Goal: Task Accomplishment & Management: Manage account settings

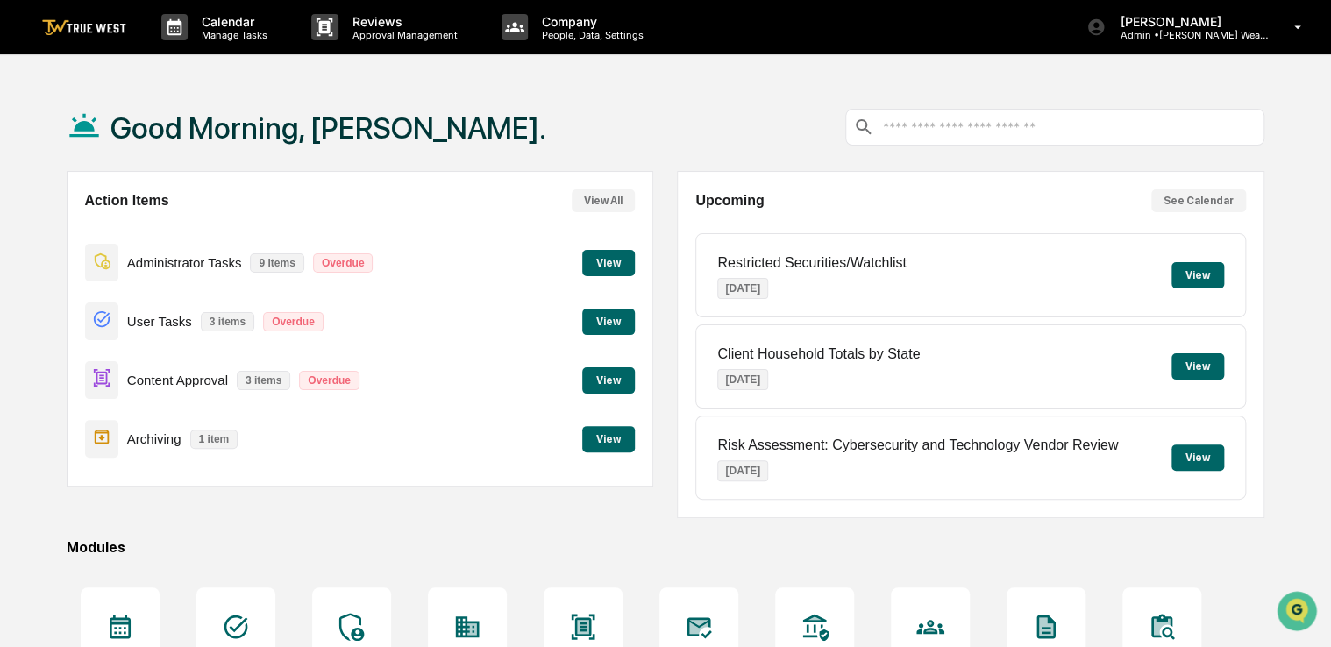
click at [606, 379] on button "View" at bounding box center [608, 380] width 53 height 26
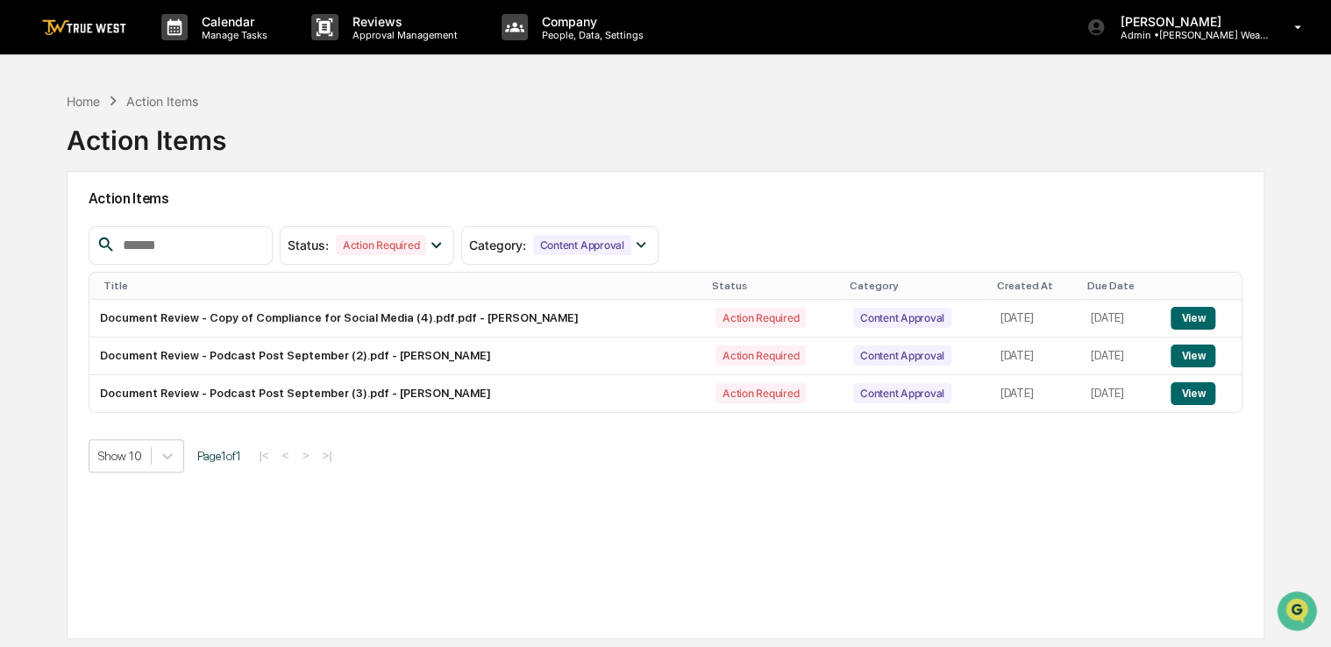
drag, startPoint x: 843, startPoint y: 467, endPoint x: 771, endPoint y: 504, distance: 80.8
click at [771, 504] on div "Action Items Status : Action Required Select/Deselect All Action Required Resol…" at bounding box center [665, 405] width 1197 height 468
click at [1175, 358] on button "View" at bounding box center [1192, 355] width 45 height 23
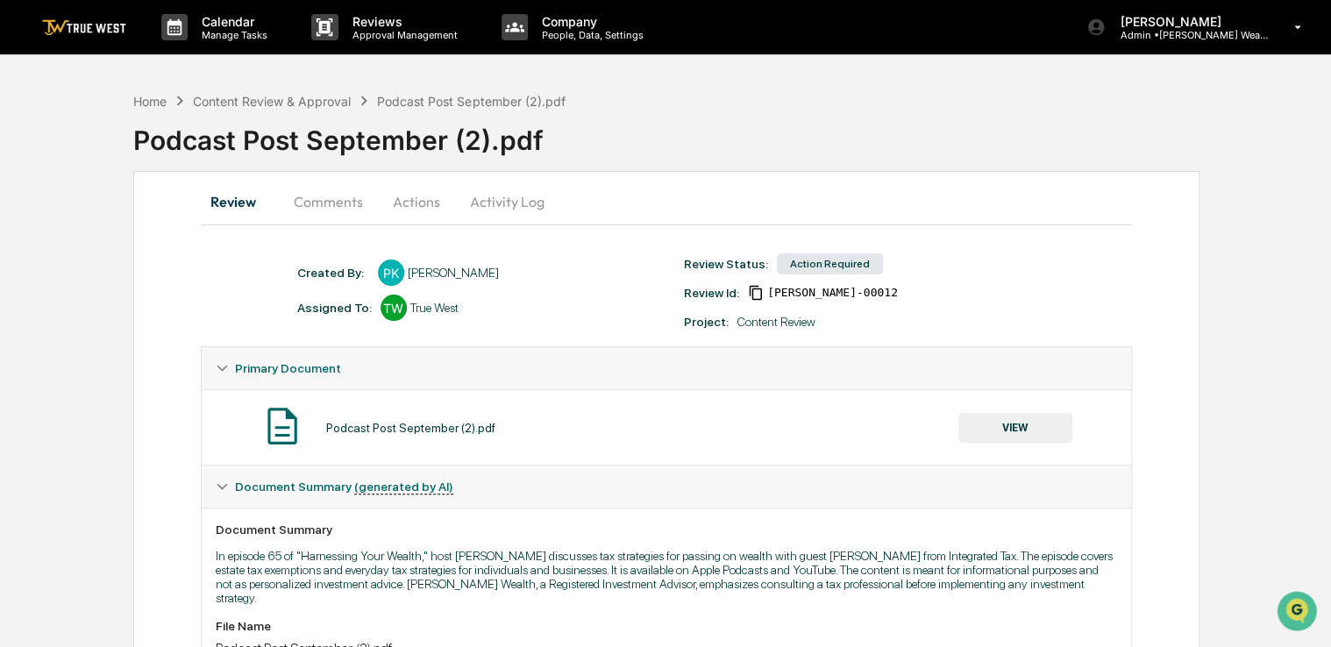
scroll to position [600, 0]
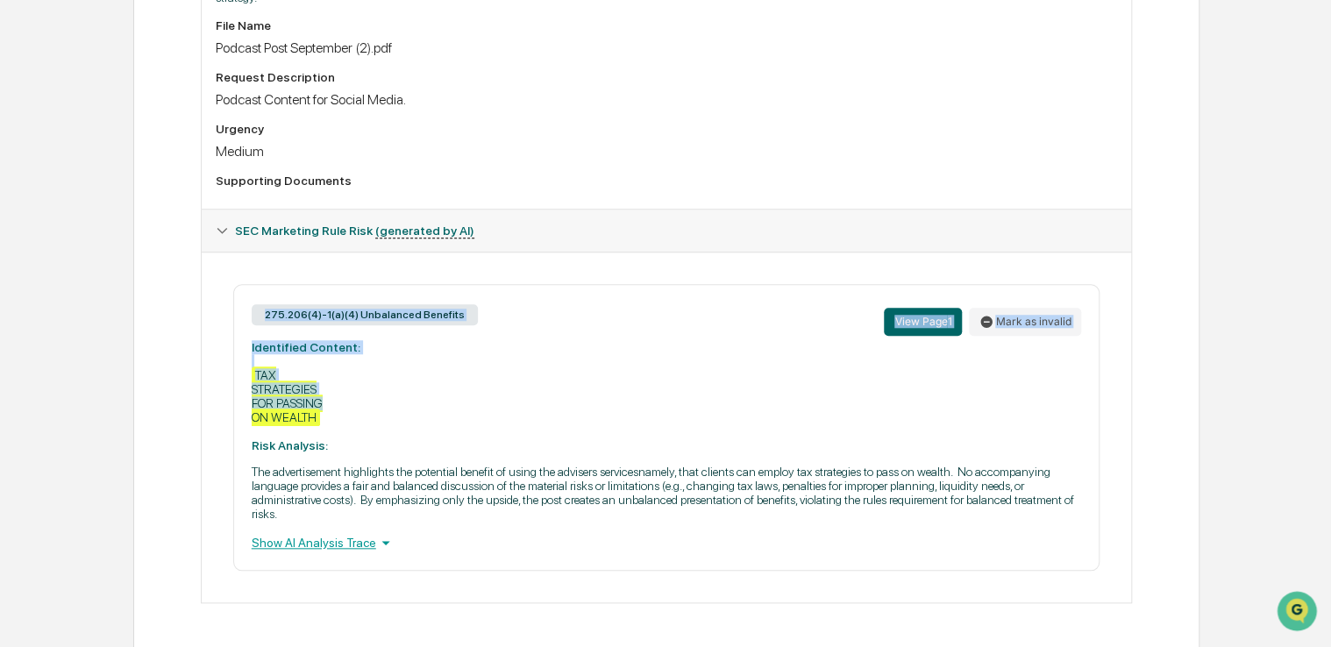
drag, startPoint x: 659, startPoint y: 372, endPoint x: 1002, endPoint y: 230, distance: 371.0
click at [1002, 230] on div "SEC Marketing Rule Risk (generated by AI) 275.206(4)-1(a)(4) Unbalanced Benefit…" at bounding box center [667, 406] width 932 height 394
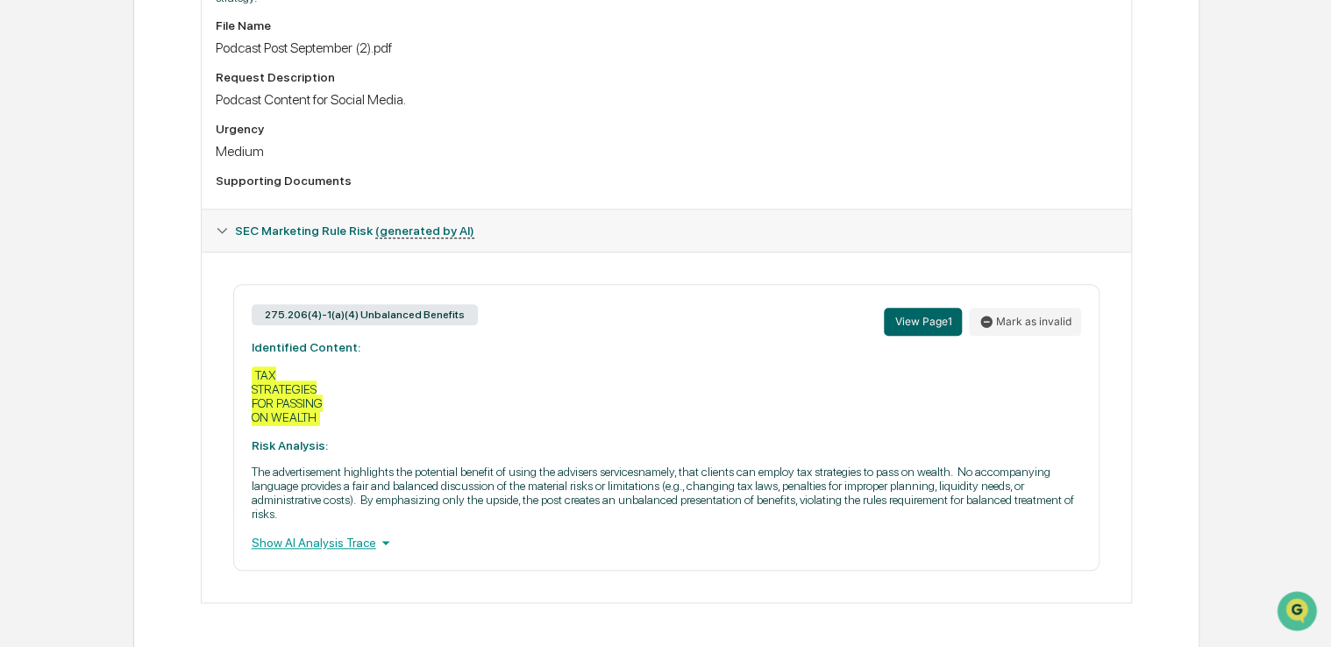
click at [905, 174] on div "Supporting Documents" at bounding box center [667, 181] width 902 height 14
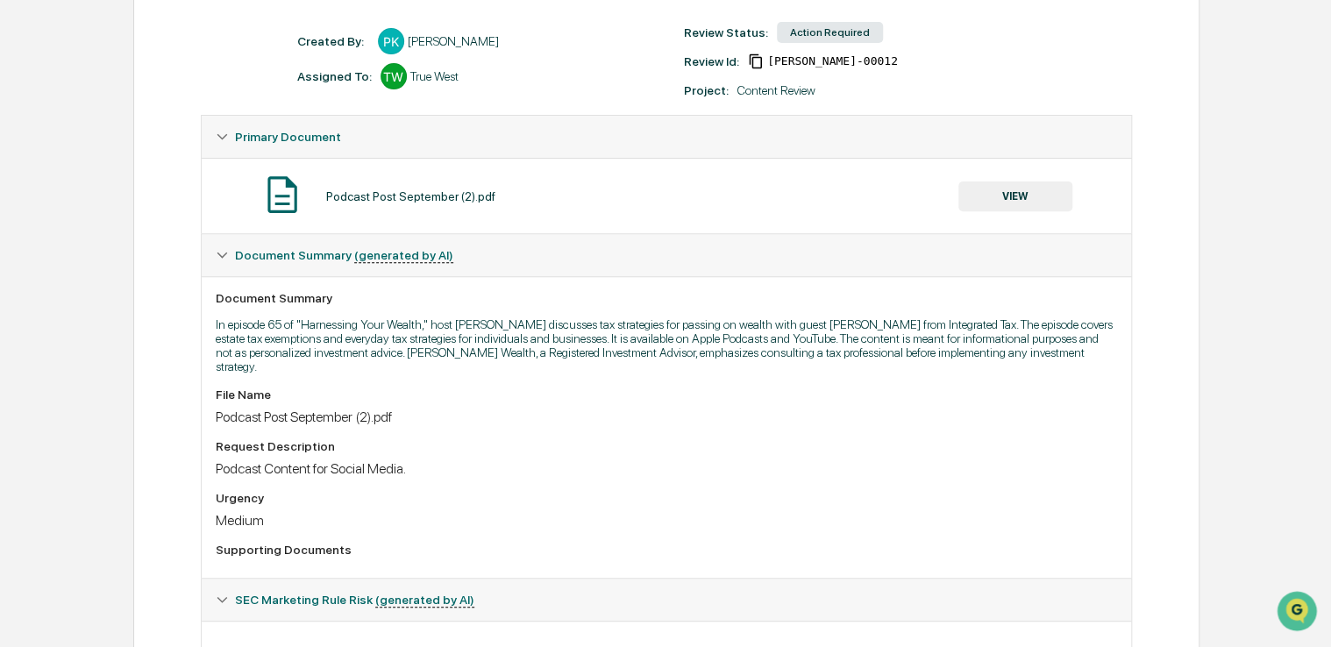
scroll to position [0, 0]
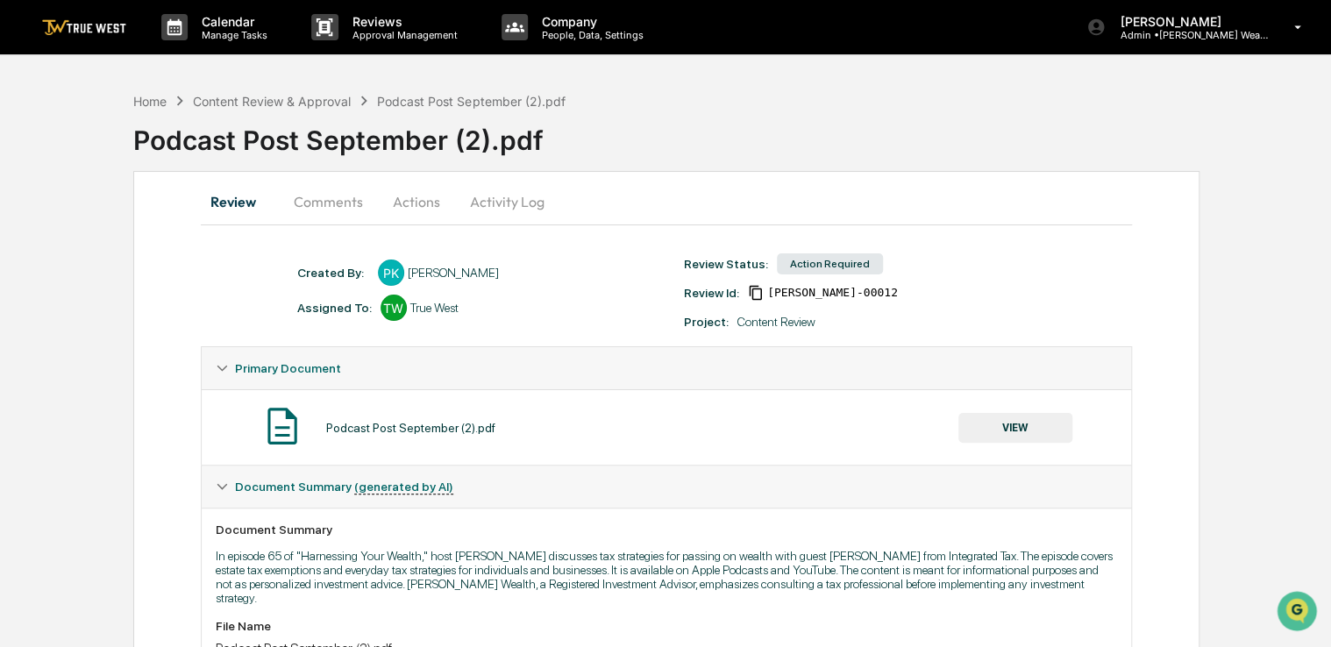
click at [1024, 429] on button "VIEW" at bounding box center [1015, 428] width 114 height 30
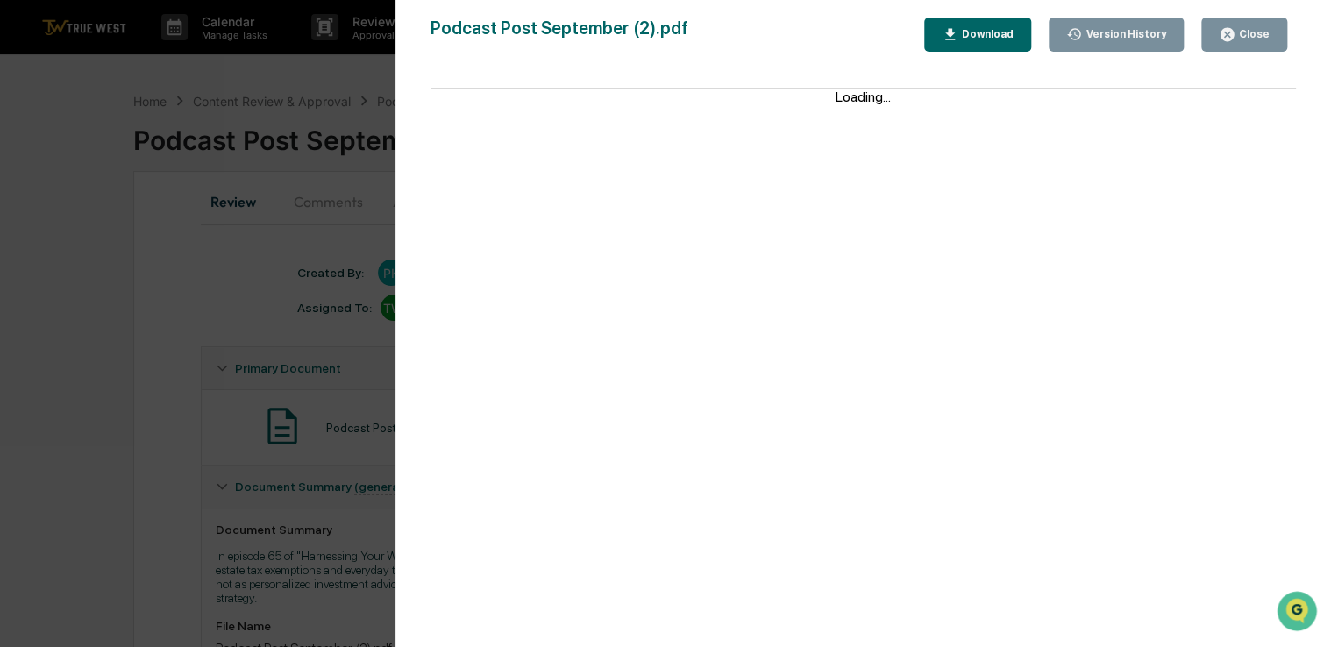
click at [1010, 39] on div "Download" at bounding box center [985, 34] width 55 height 12
click at [245, 300] on div "Version History [DATE] 06:57 PM [PERSON_NAME] Podcast Post September (2).pdf Cl…" at bounding box center [665, 323] width 1331 height 647
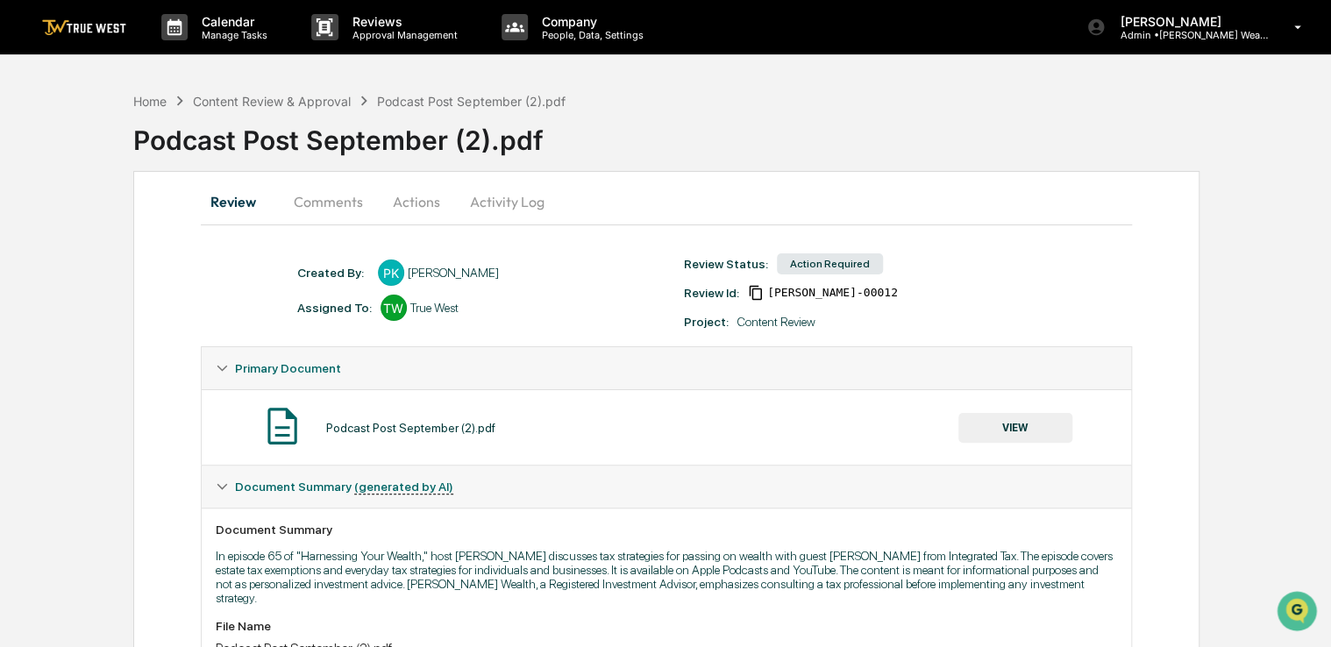
click at [415, 203] on button "Actions" at bounding box center [416, 202] width 79 height 42
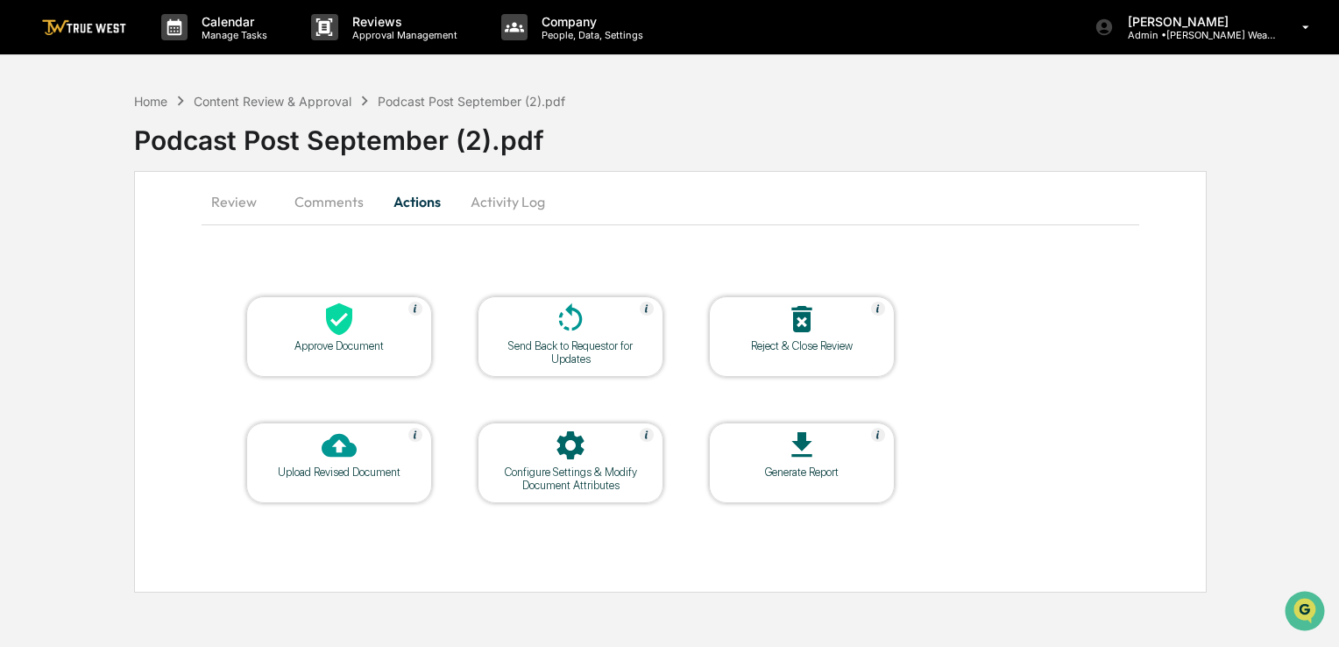
click at [372, 303] on div at bounding box center [339, 321] width 175 height 38
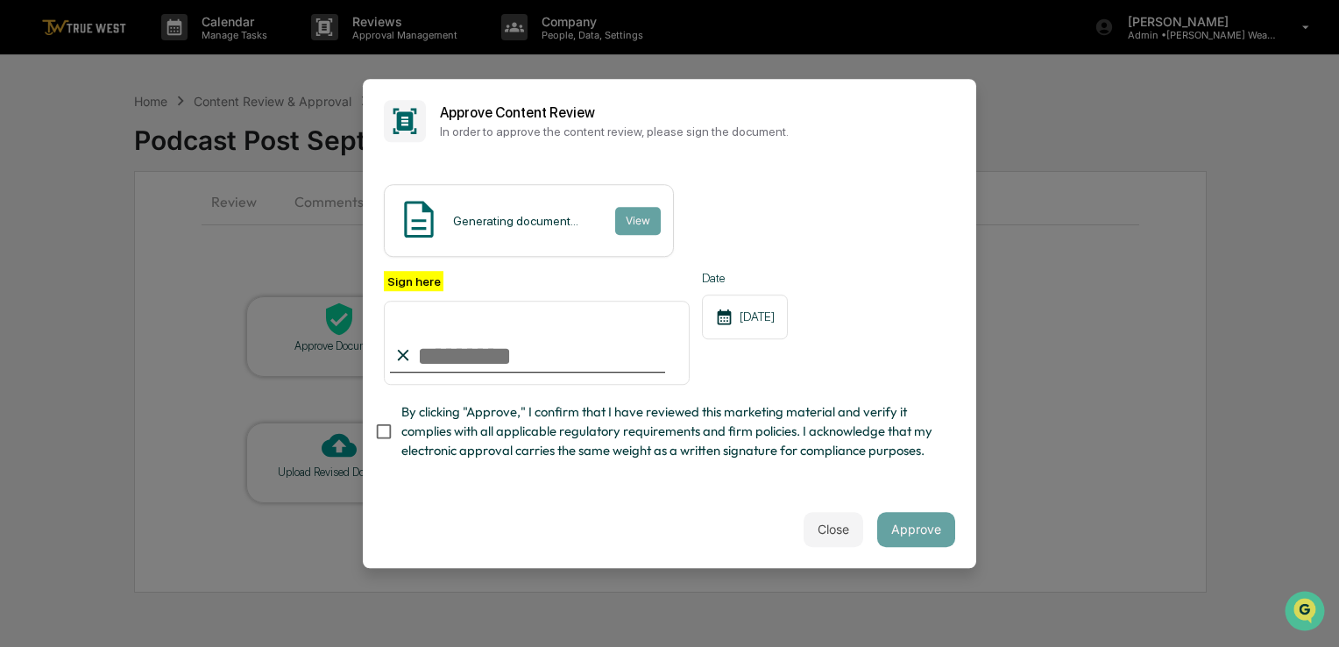
click at [452, 436] on span "By clicking "Approve," I confirm that I have reviewed this marketing material a…" at bounding box center [671, 431] width 540 height 59
click at [487, 339] on input "Sign here" at bounding box center [537, 343] width 306 height 84
type input "**********"
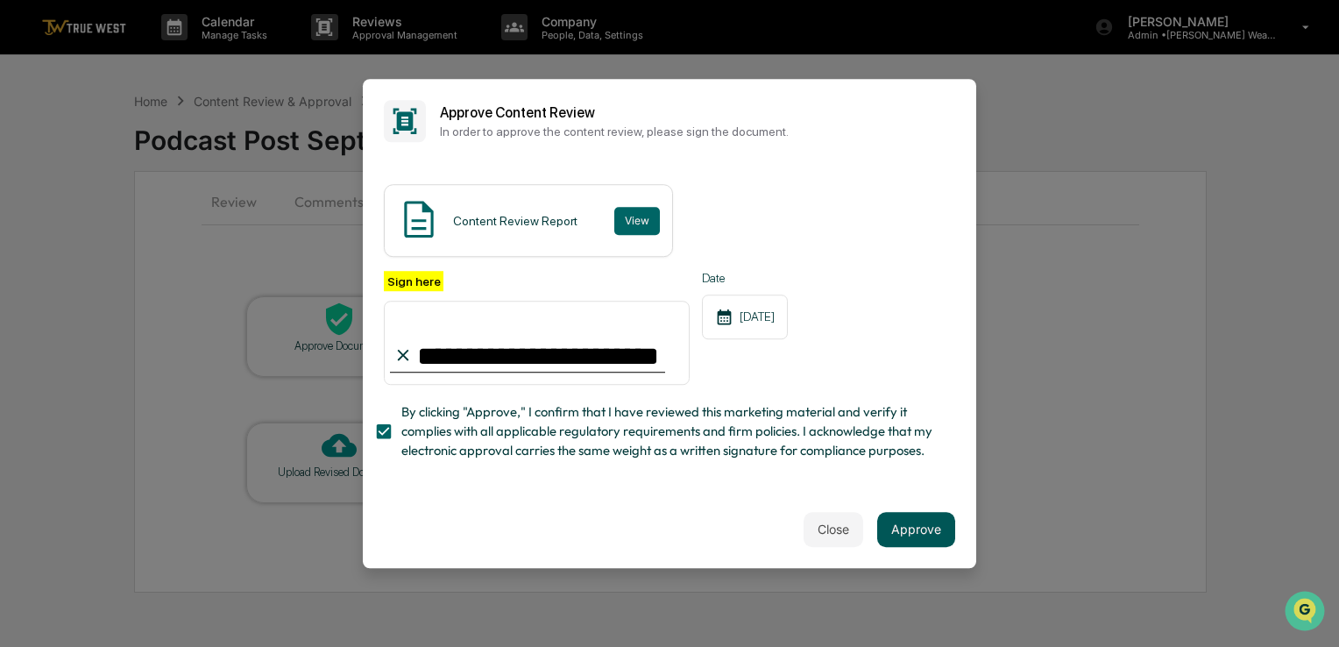
click at [886, 535] on button "Approve" at bounding box center [916, 529] width 78 height 35
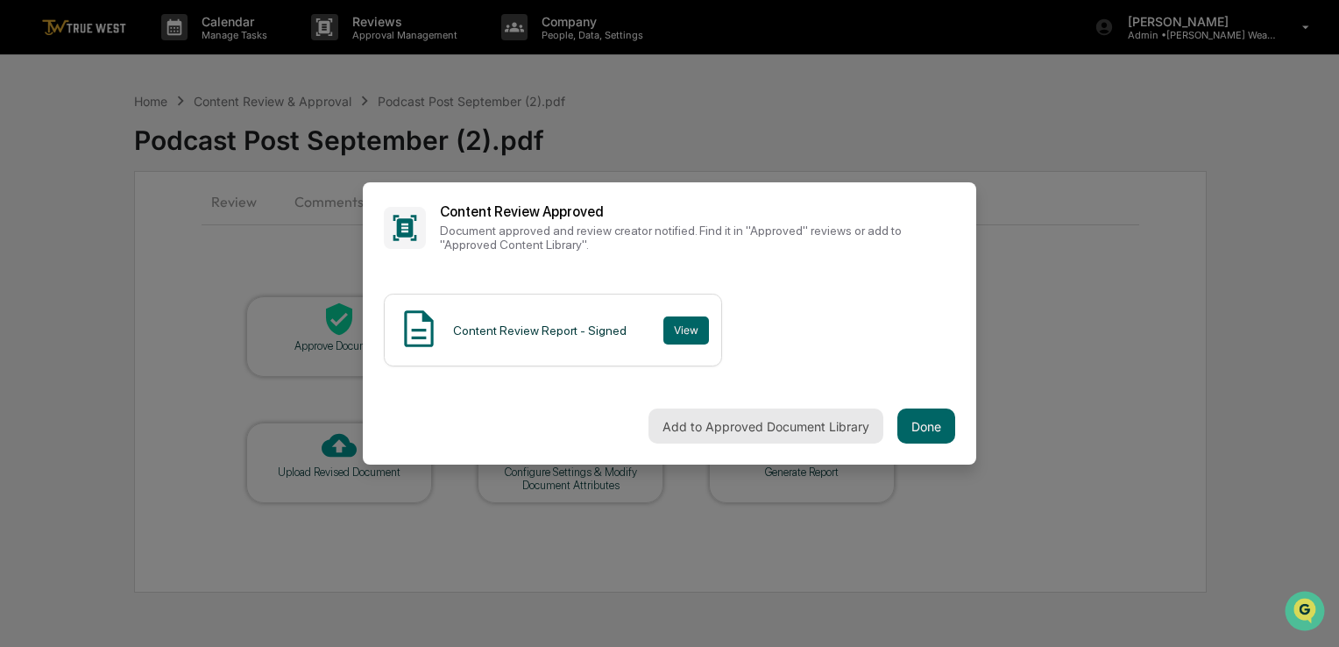
click at [707, 438] on button "Add to Approved Document Library" at bounding box center [766, 425] width 235 height 35
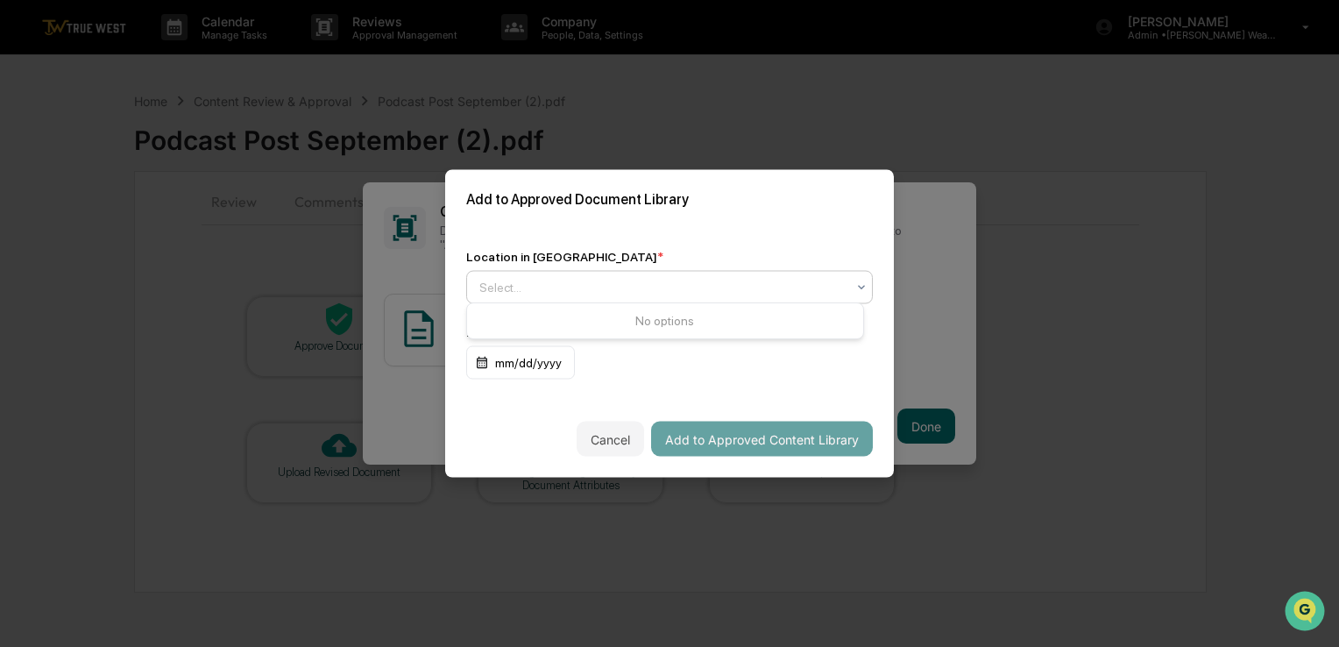
click at [761, 279] on div at bounding box center [662, 288] width 366 height 18
click at [714, 320] on div "Approved Content Library" at bounding box center [665, 324] width 396 height 35
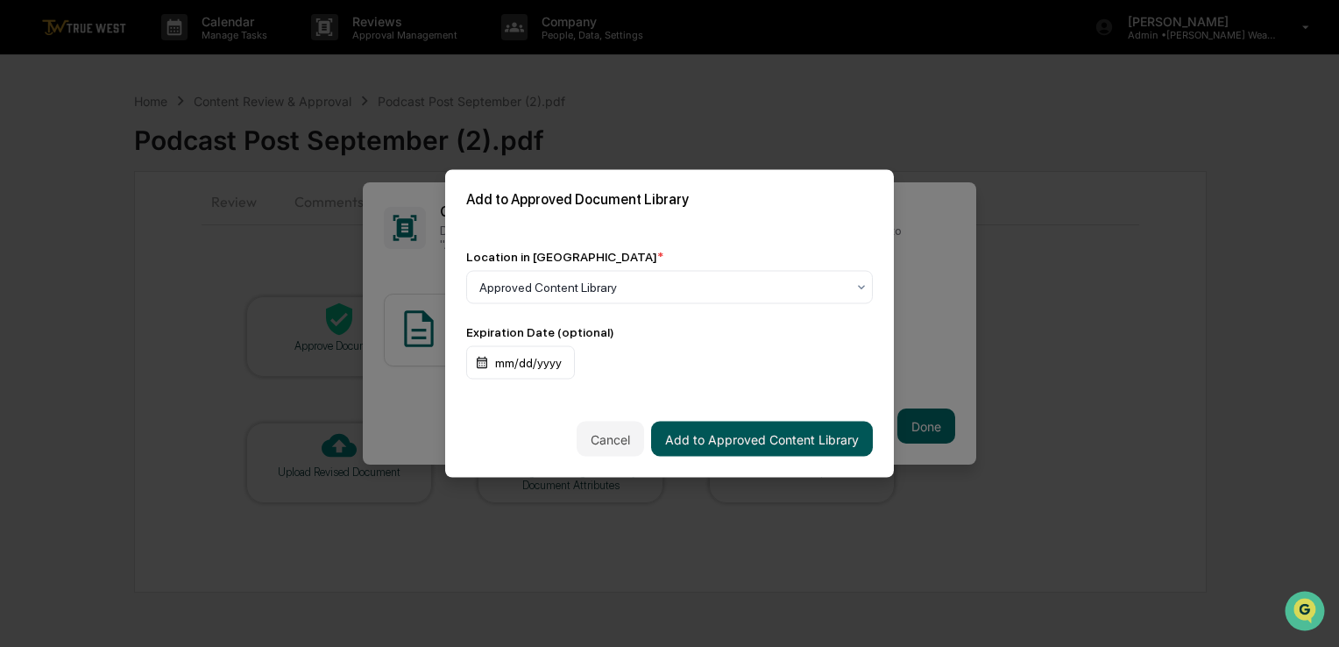
click at [763, 429] on button "Add to Approved Content Library" at bounding box center [762, 439] width 222 height 35
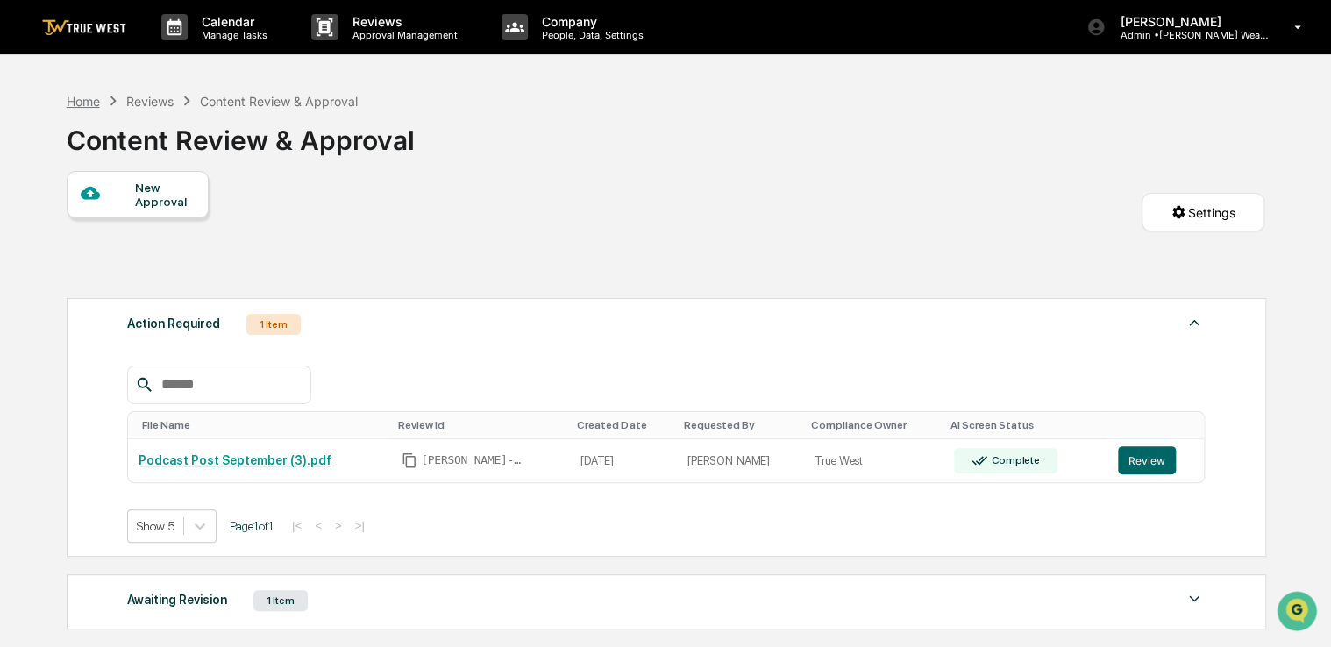
click at [67, 100] on div "Home" at bounding box center [83, 101] width 33 height 15
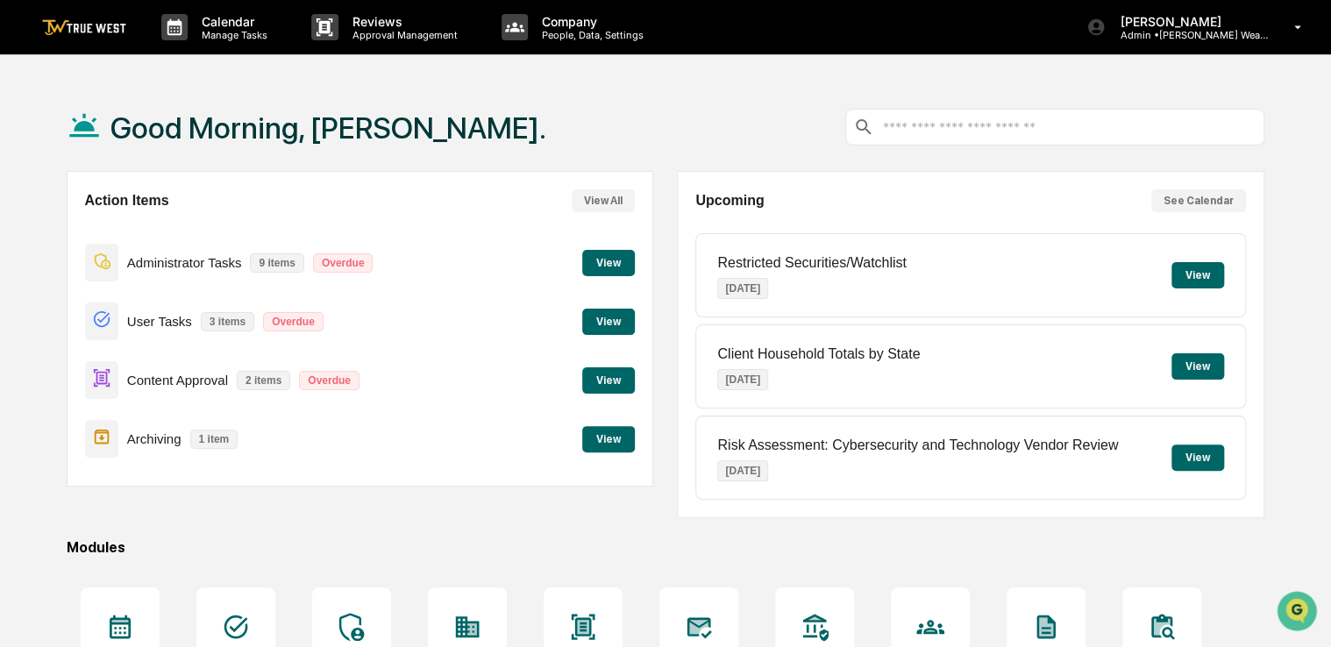
click at [582, 388] on button "View" at bounding box center [608, 380] width 53 height 26
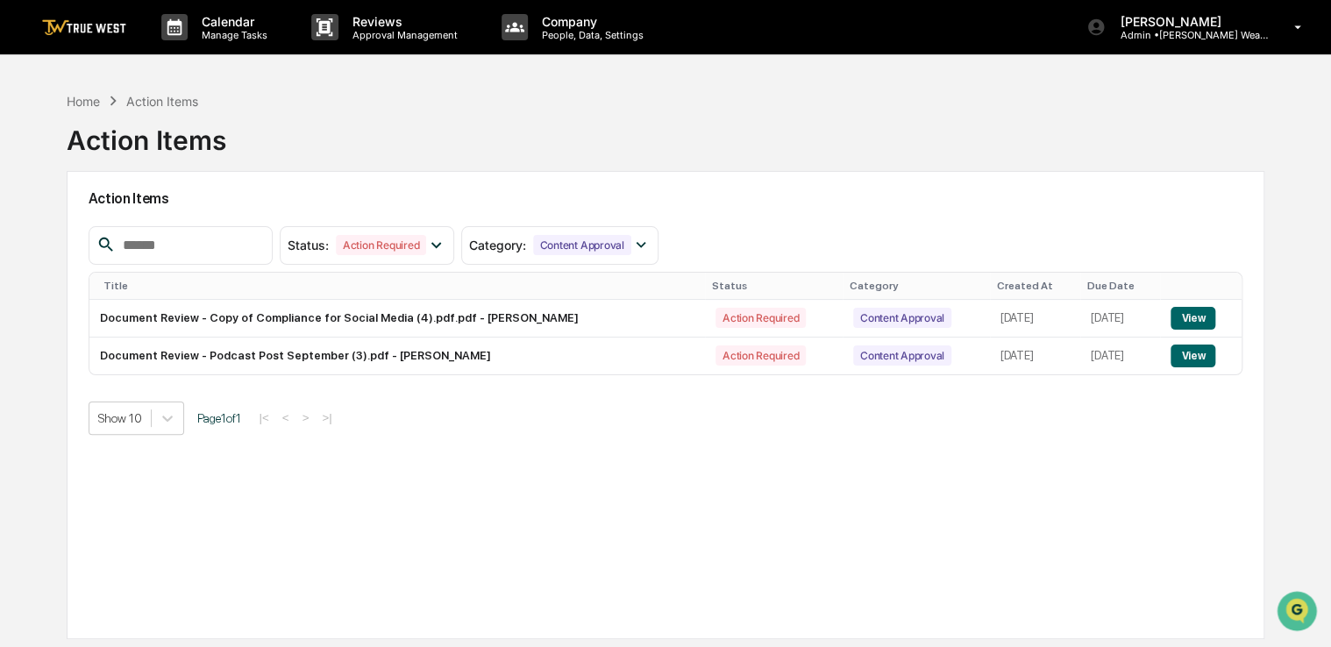
drag, startPoint x: 1087, startPoint y: 442, endPoint x: 901, endPoint y: 488, distance: 191.5
click at [901, 488] on div "Action Items Status : Action Required Select/Deselect All Action Required Resol…" at bounding box center [665, 405] width 1197 height 468
click at [1193, 358] on button "View" at bounding box center [1192, 355] width 45 height 23
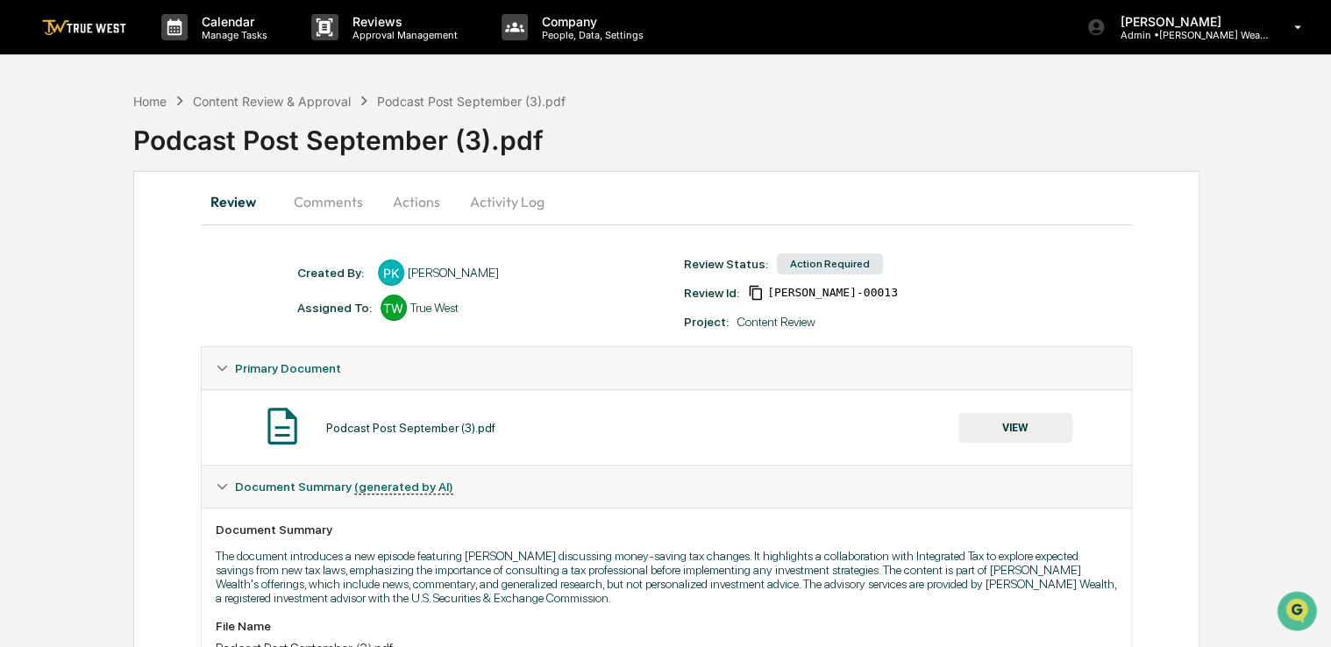
scroll to position [330, 0]
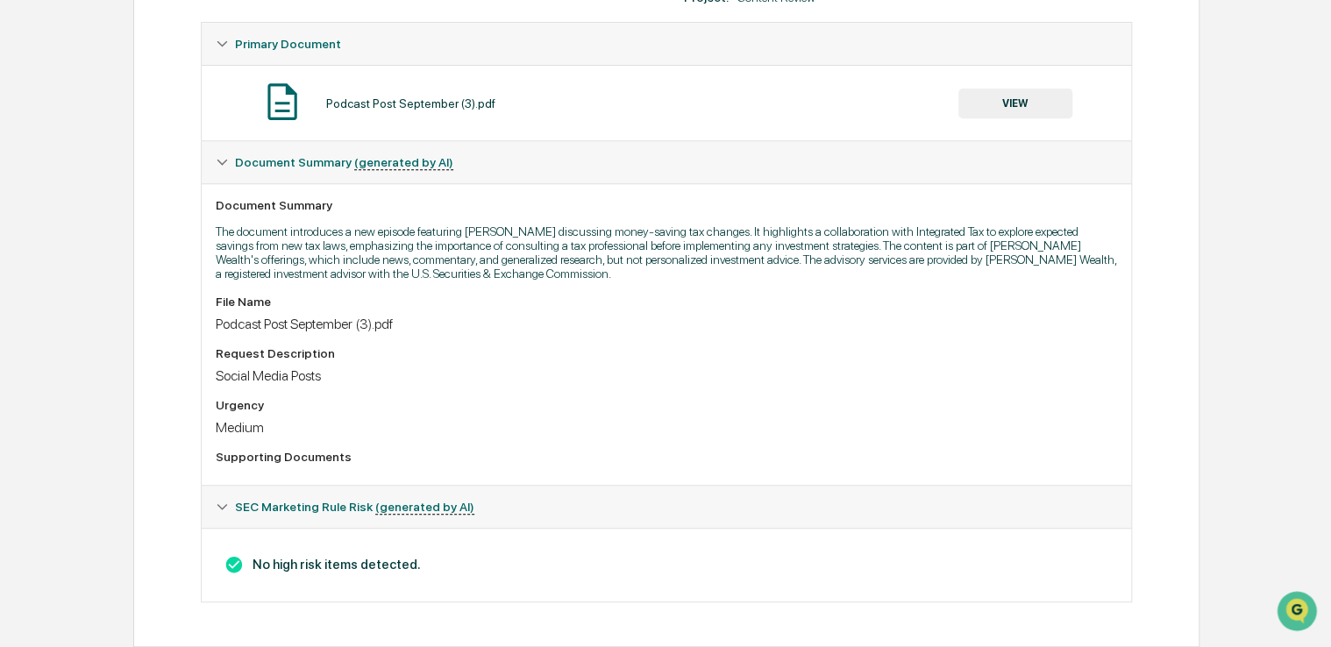
click at [1026, 103] on button "VIEW" at bounding box center [1015, 104] width 114 height 30
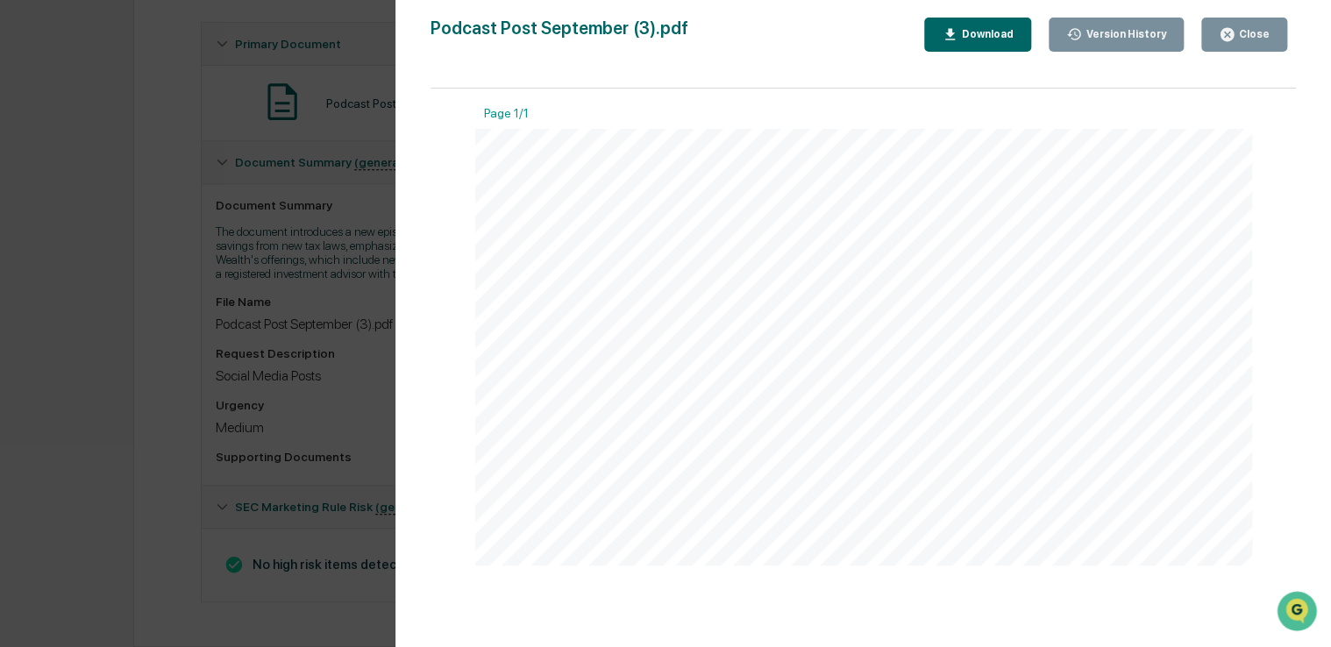
click at [242, 230] on div "Version History [DATE] 05:11 PM [PERSON_NAME] Podcast Post September (3).pdf Cl…" at bounding box center [665, 323] width 1331 height 647
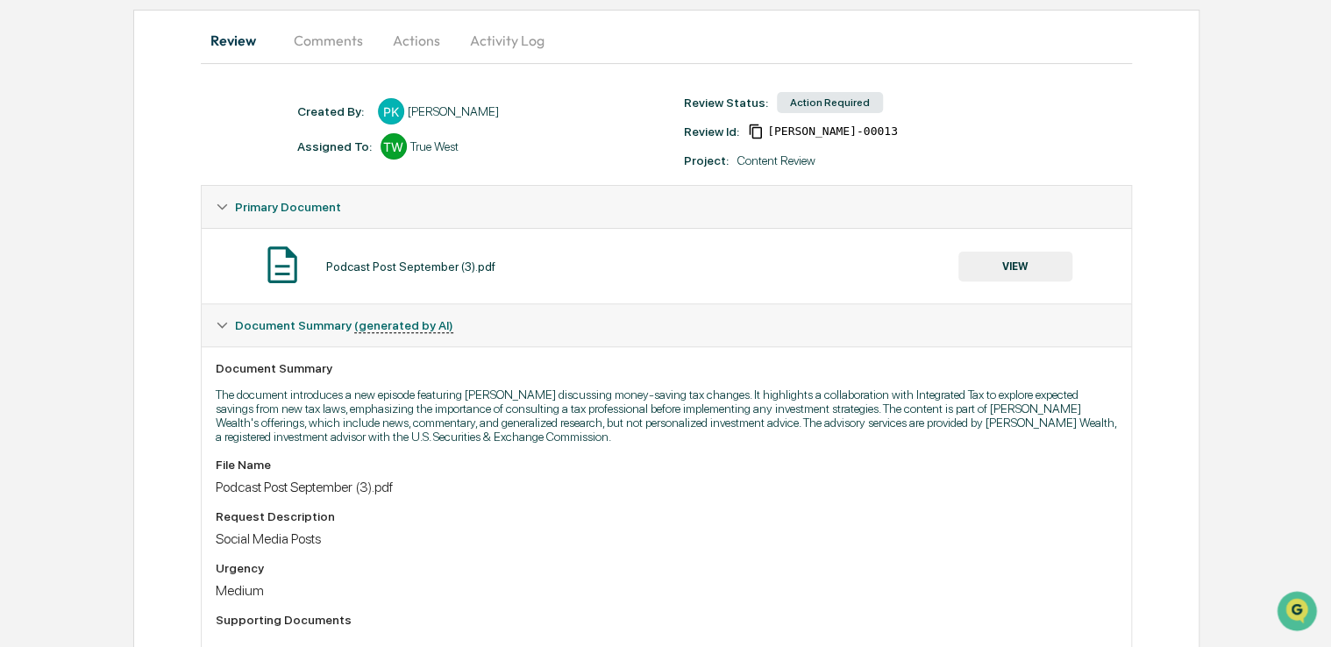
scroll to position [95, 0]
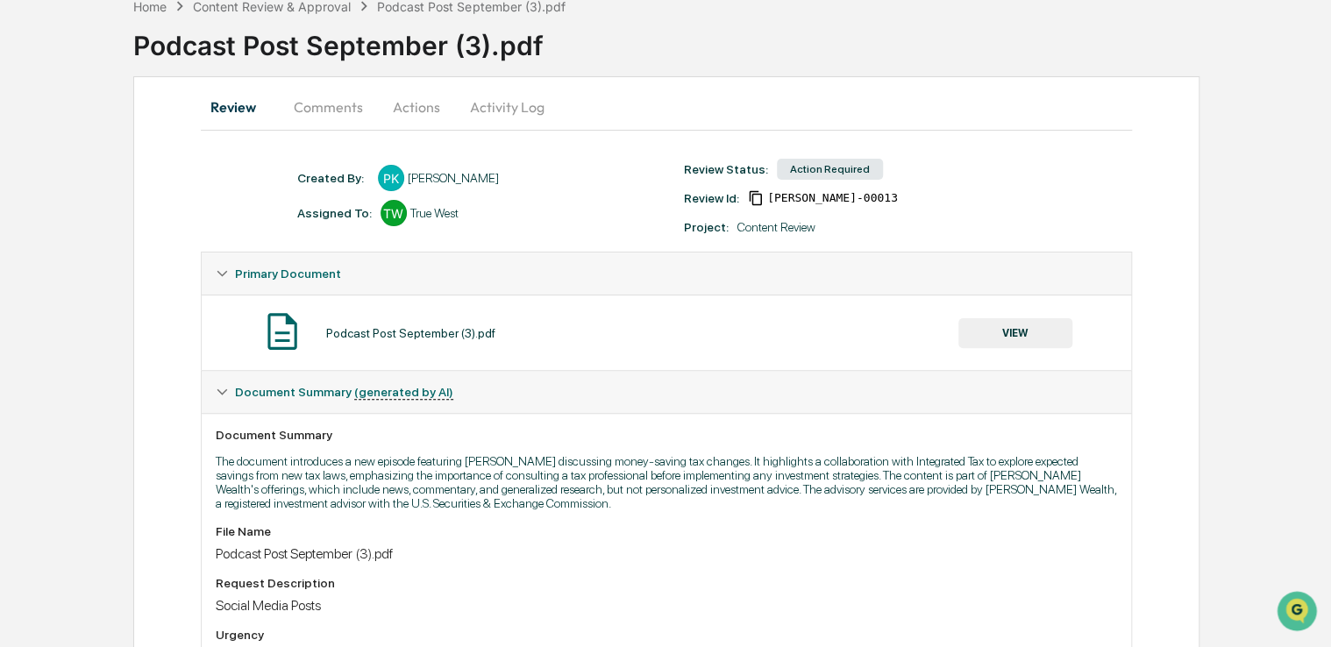
click at [415, 93] on button "Actions" at bounding box center [416, 107] width 79 height 42
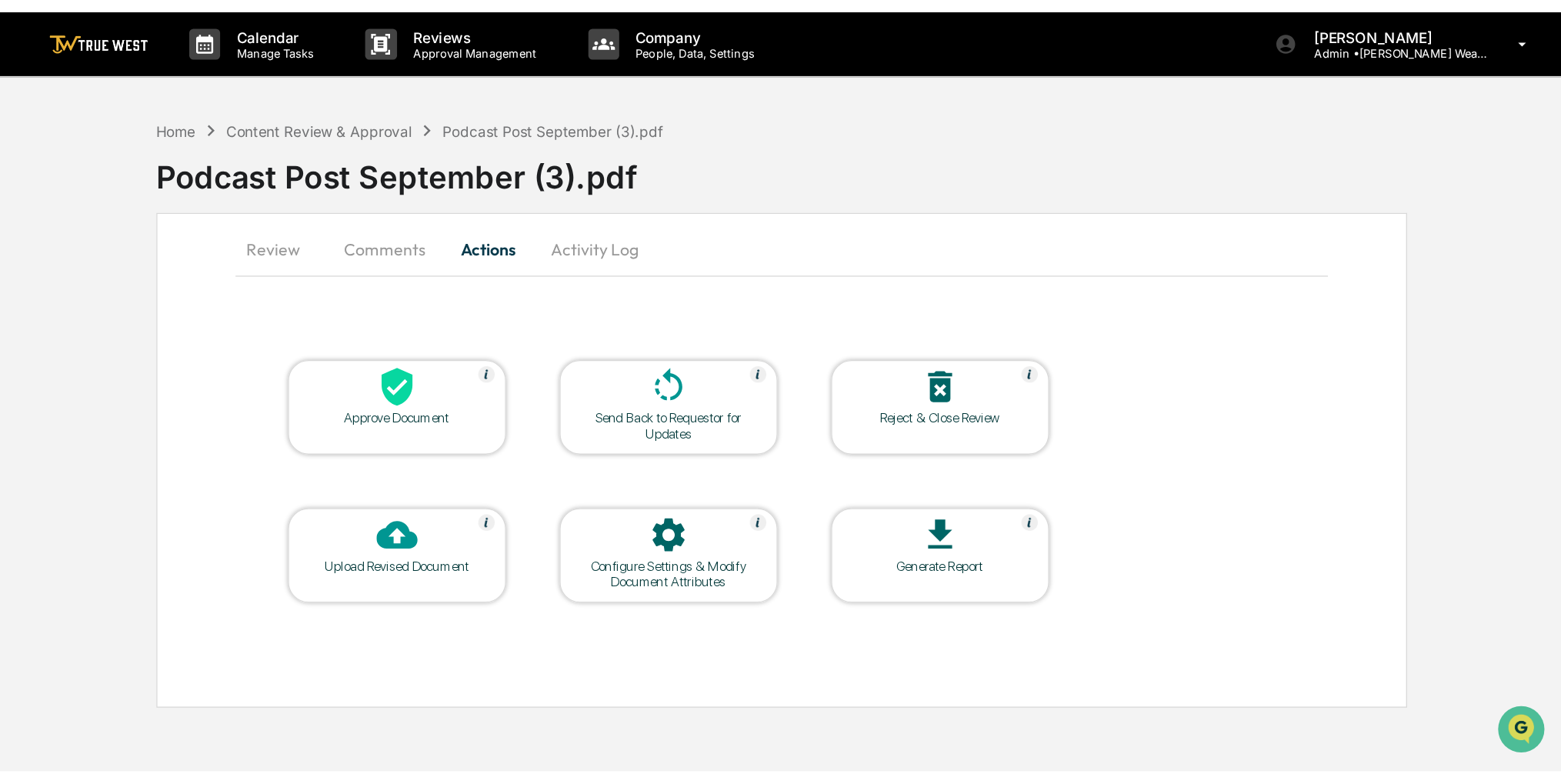
scroll to position [0, 0]
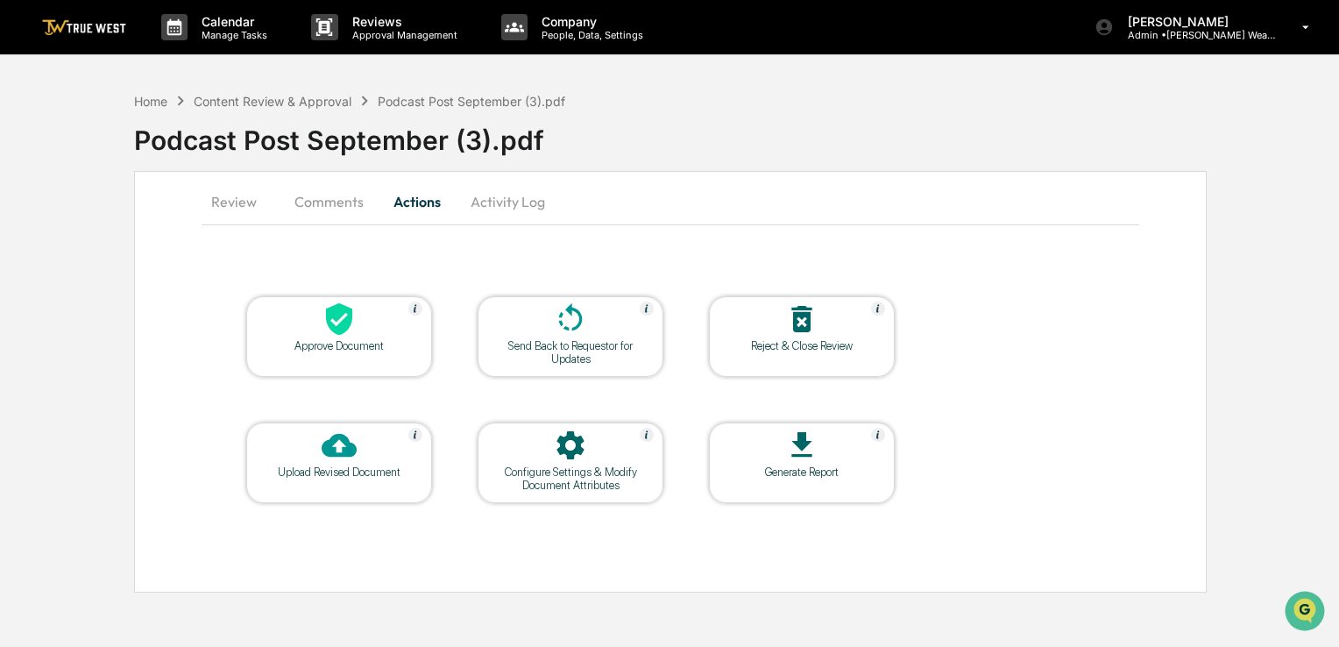
click at [358, 321] on div at bounding box center [339, 321] width 175 height 38
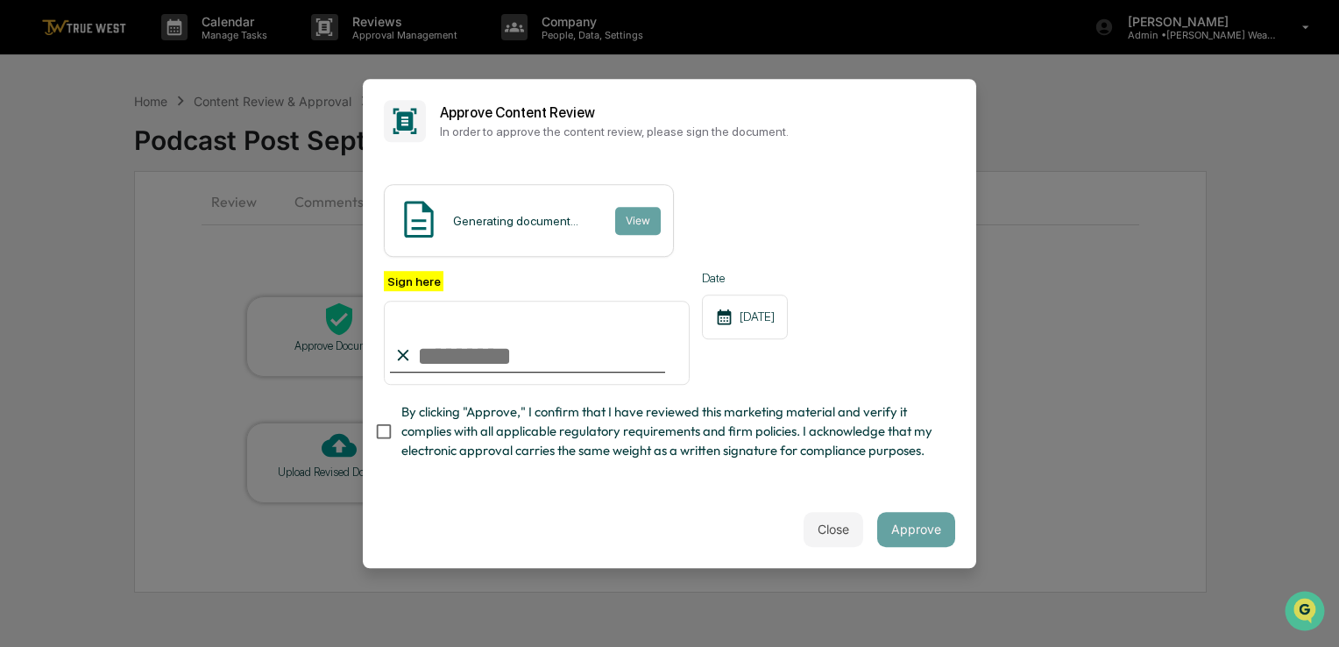
click at [503, 429] on span "By clicking "Approve," I confirm that I have reviewed this marketing material a…" at bounding box center [671, 431] width 540 height 59
click at [526, 336] on input "Sign here" at bounding box center [537, 343] width 306 height 84
type input "**********"
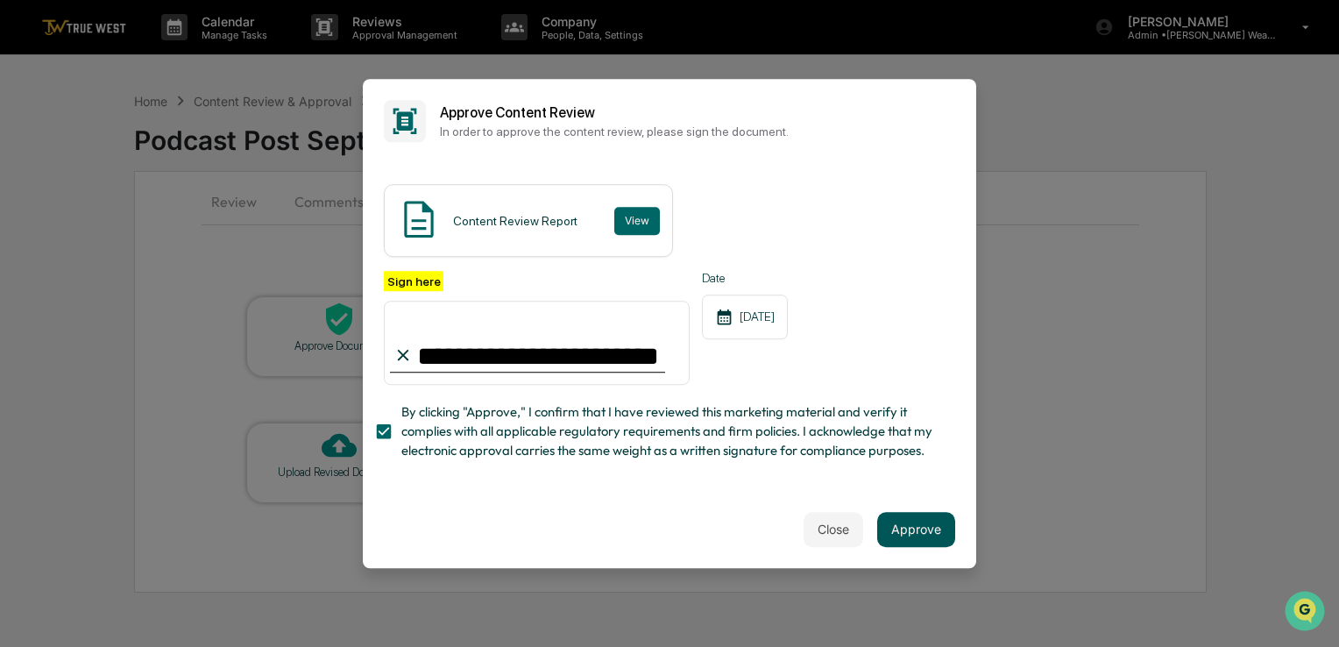
click at [890, 547] on button "Approve" at bounding box center [916, 529] width 78 height 35
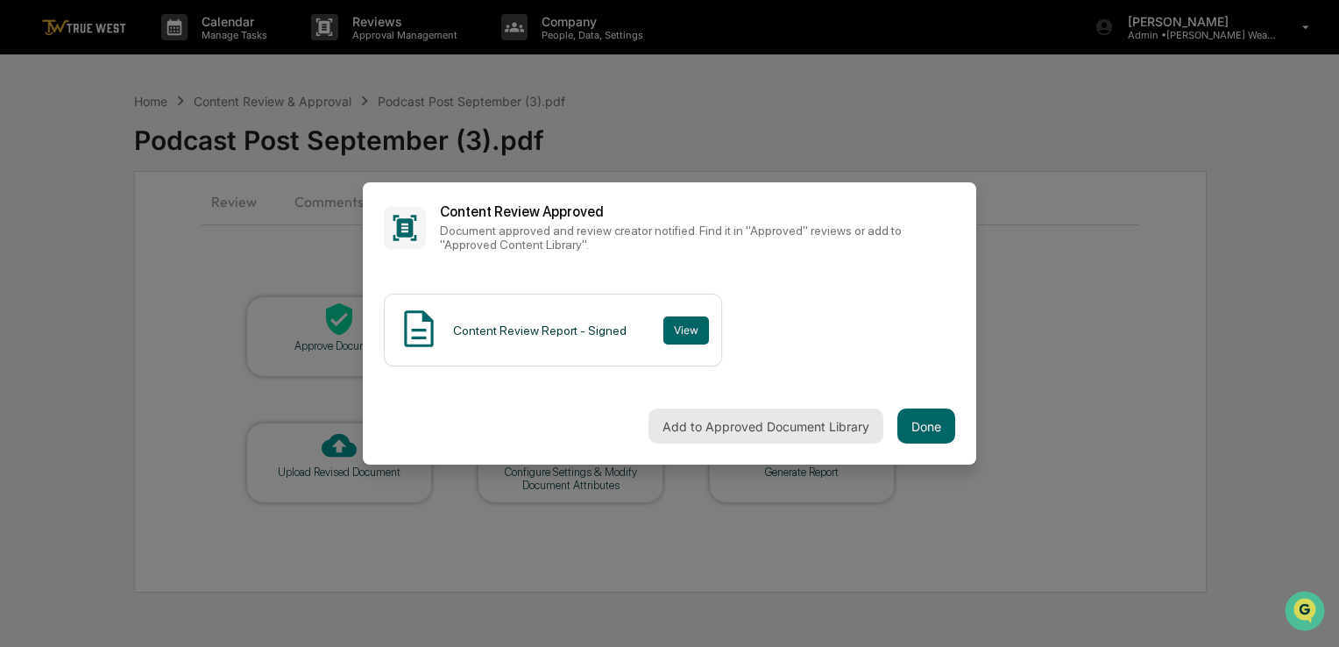
click at [737, 419] on button "Add to Approved Document Library" at bounding box center [766, 425] width 235 height 35
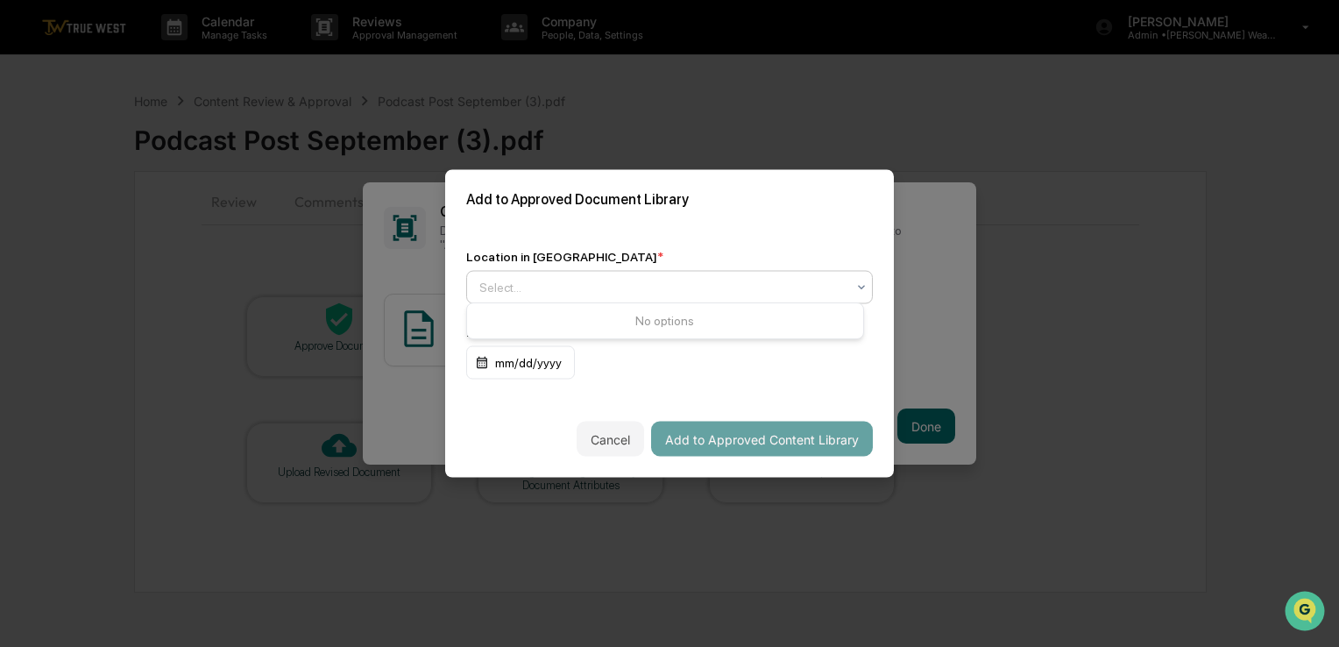
click at [802, 295] on div "Select..." at bounding box center [663, 287] width 384 height 25
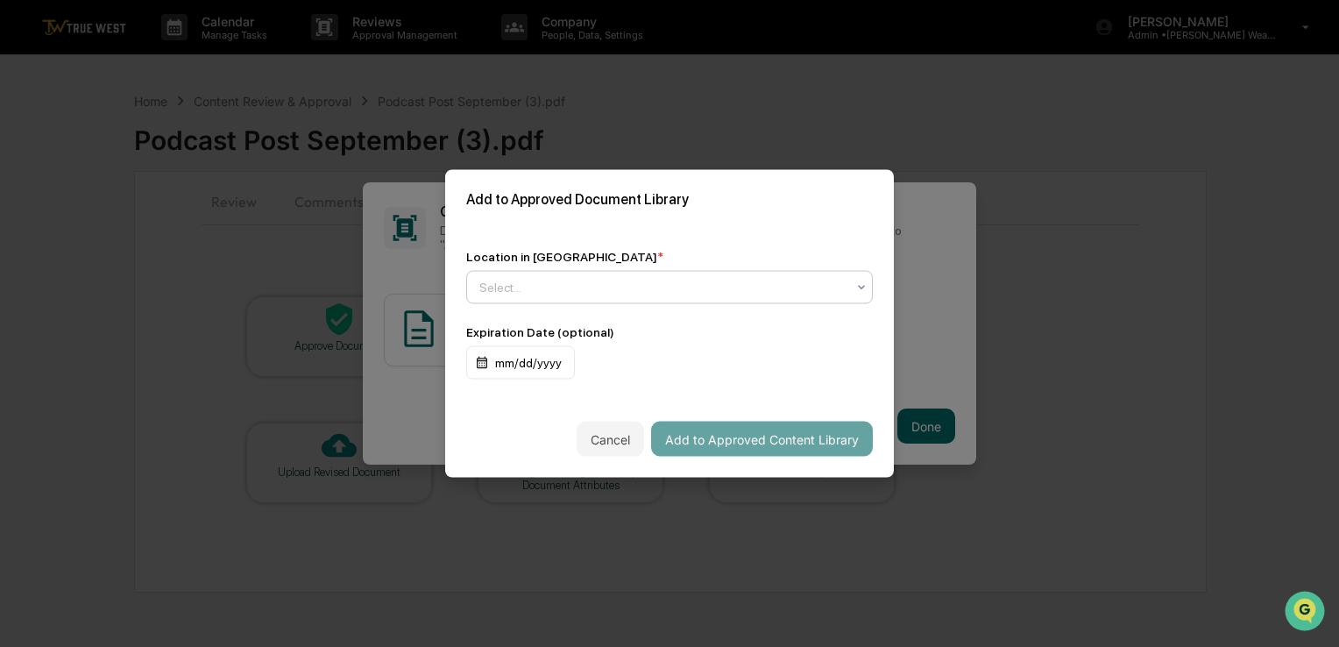
click at [802, 295] on div "Select..." at bounding box center [663, 287] width 384 height 25
click at [741, 323] on div "Approved Content Library" at bounding box center [665, 324] width 396 height 35
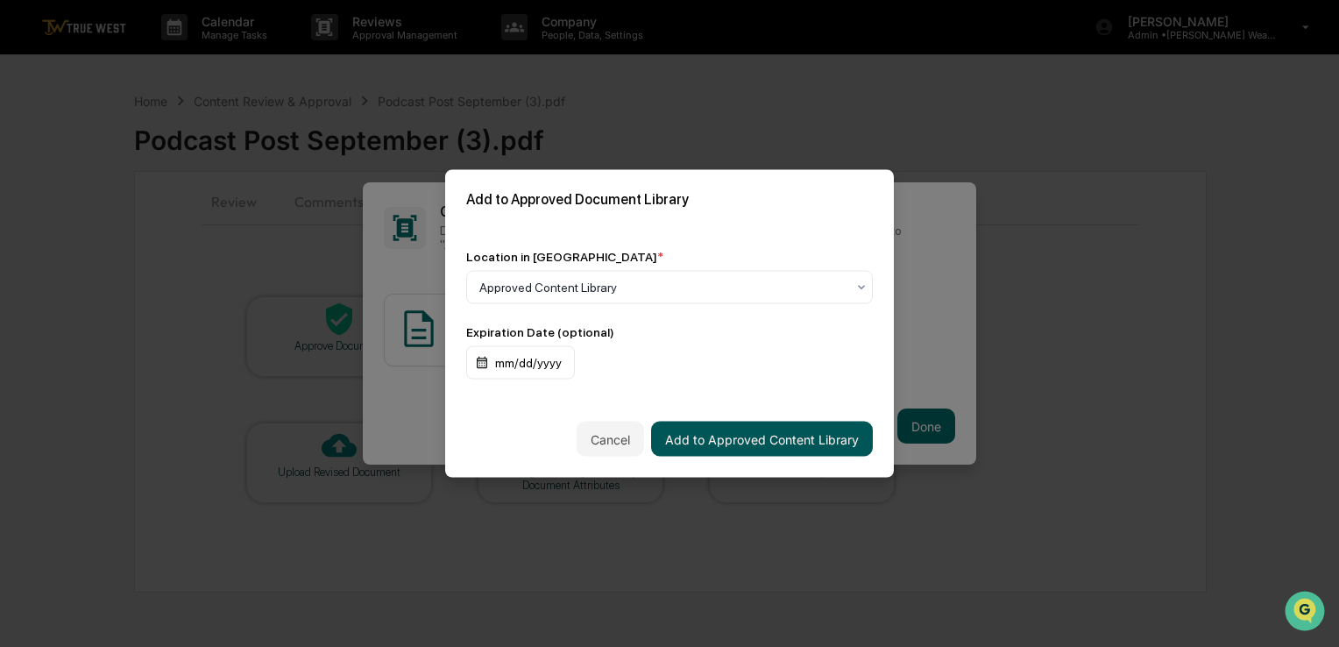
click at [755, 437] on button "Add to Approved Content Library" at bounding box center [762, 439] width 222 height 35
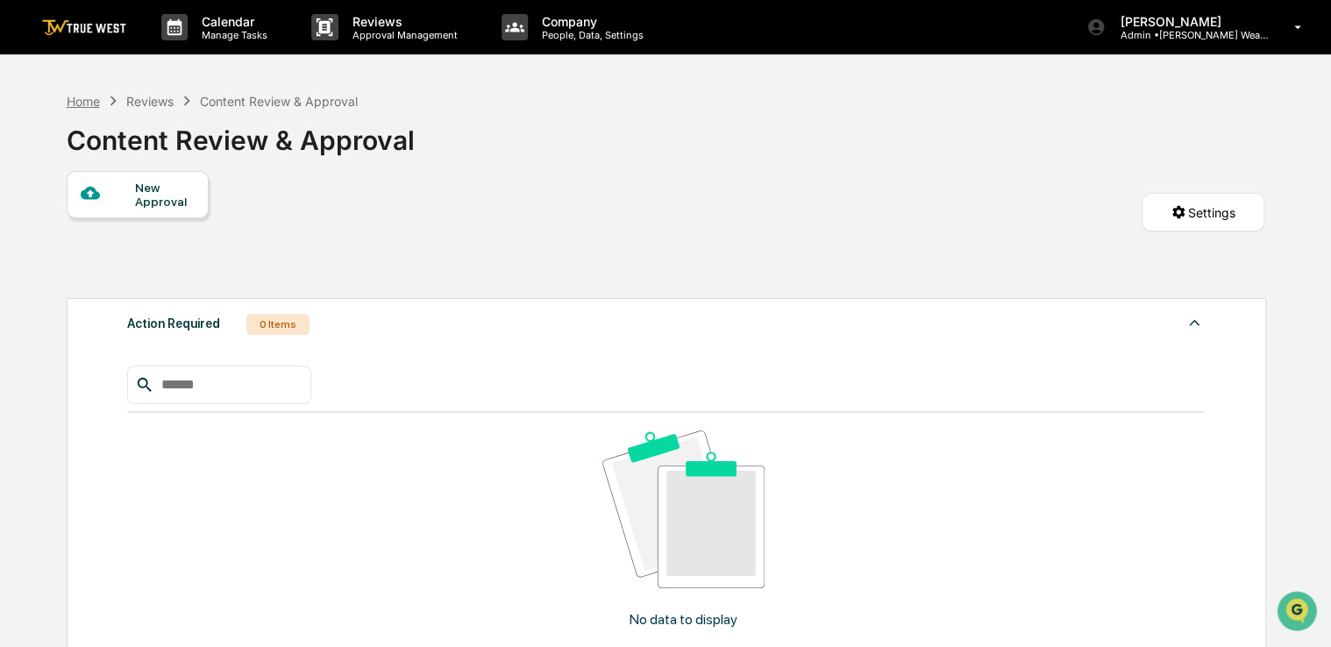
click at [91, 104] on div "Home" at bounding box center [83, 101] width 33 height 15
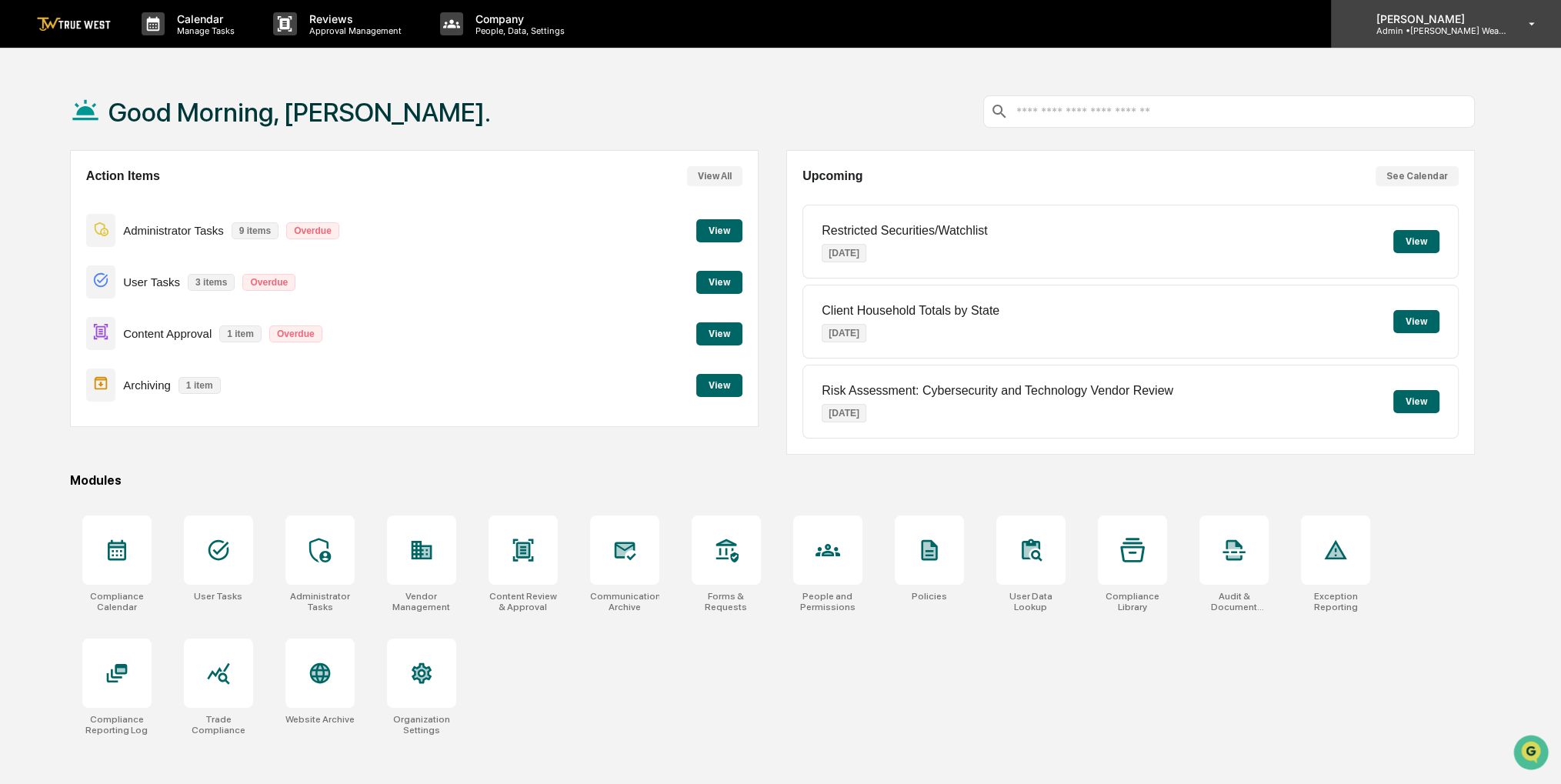
click at [1168, 37] on div "[PERSON_NAME] Admin • [PERSON_NAME] Wealth" at bounding box center [1446, 24] width 230 height 47
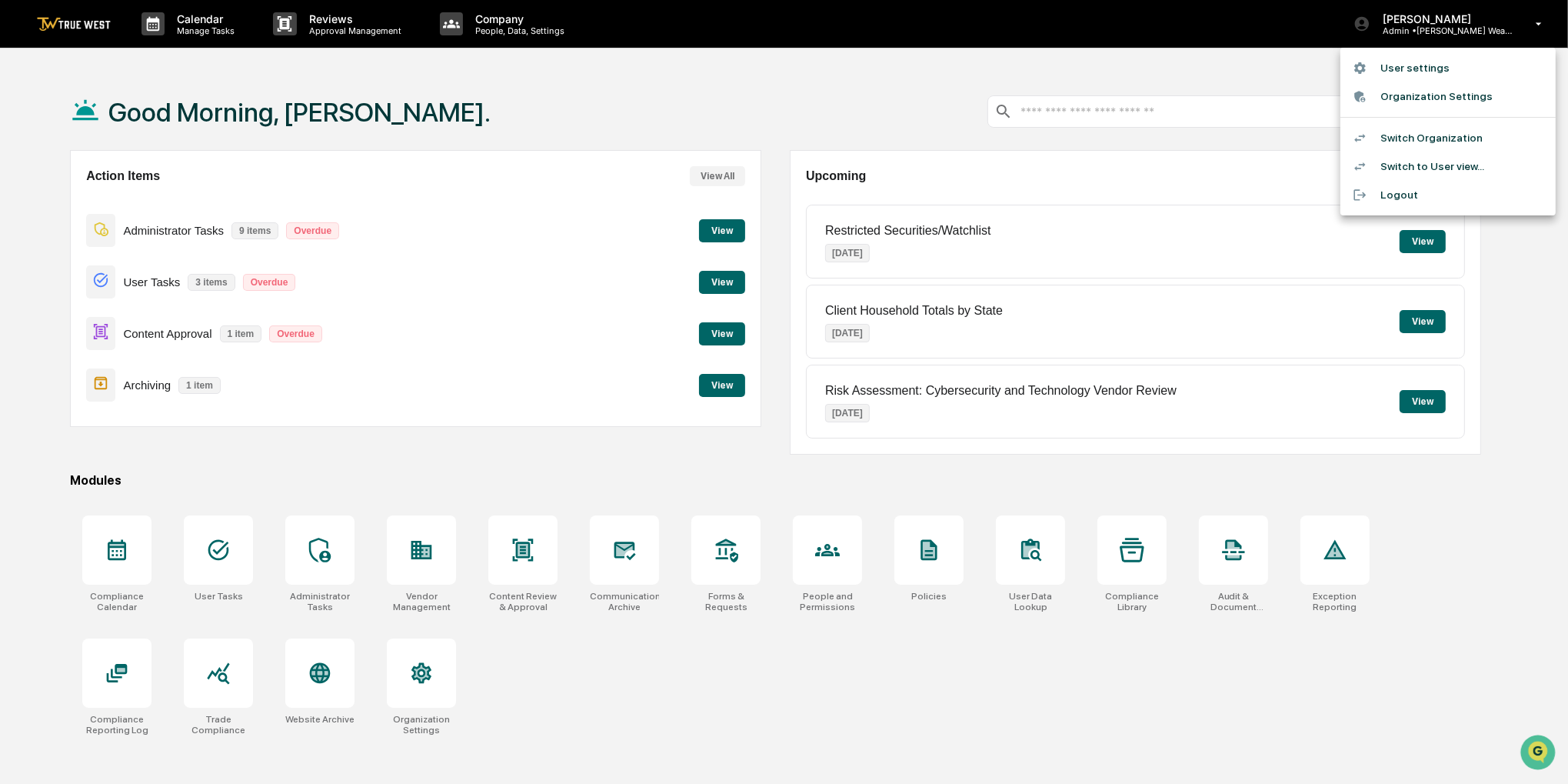
click at [1167, 147] on li "Switch Organization" at bounding box center [1448, 138] width 215 height 28
